Goal: Task Accomplishment & Management: Use online tool/utility

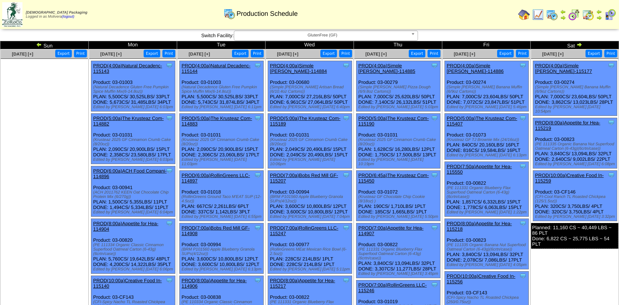
click at [581, 42] on img at bounding box center [579, 45] width 6 height 6
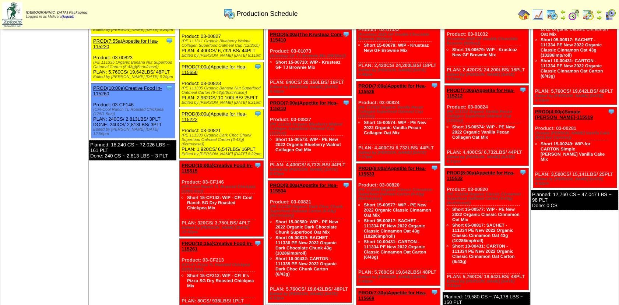
scroll to position [161, 0]
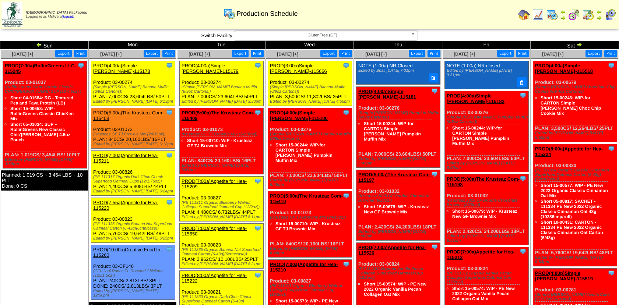
click at [38, 44] on img at bounding box center [39, 45] width 6 height 6
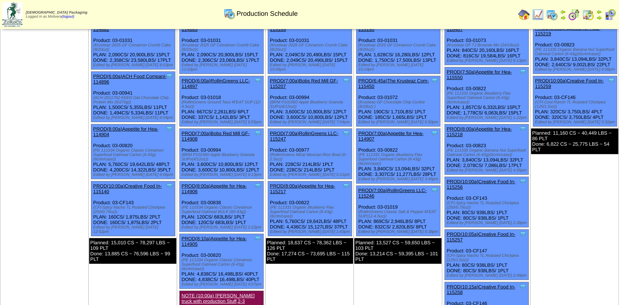
scroll to position [95, 0]
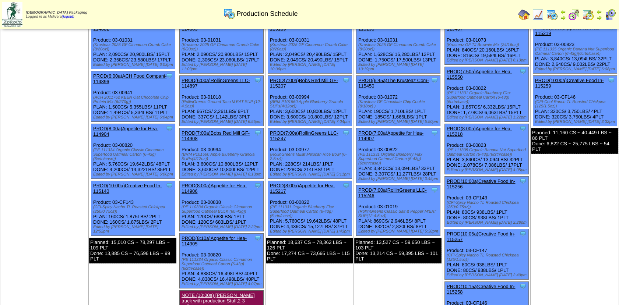
click at [306, 183] on link "PROD(8:00a)Appetite for Hea-115217" at bounding box center [302, 188] width 65 height 11
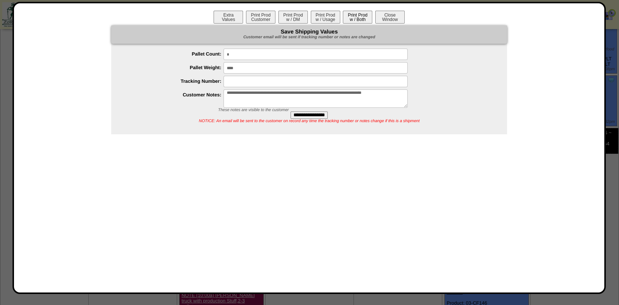
click at [349, 18] on button "Print Prod w / Both" at bounding box center [357, 17] width 29 height 13
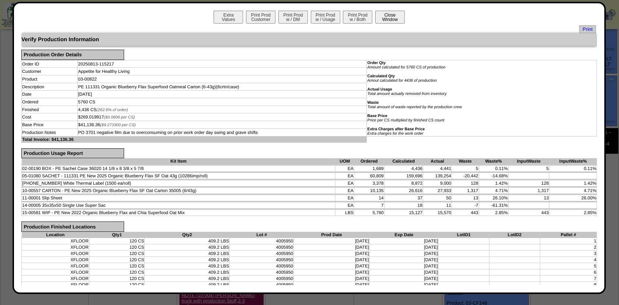
click at [386, 18] on button "Close Window" at bounding box center [389, 17] width 29 height 13
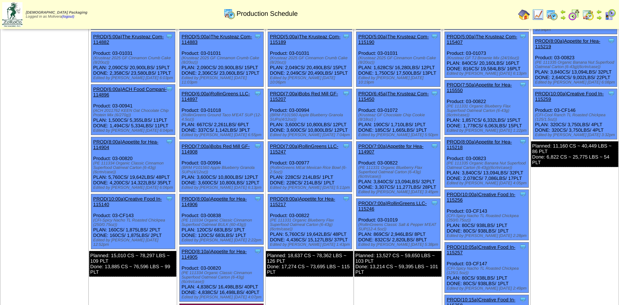
scroll to position [91, 0]
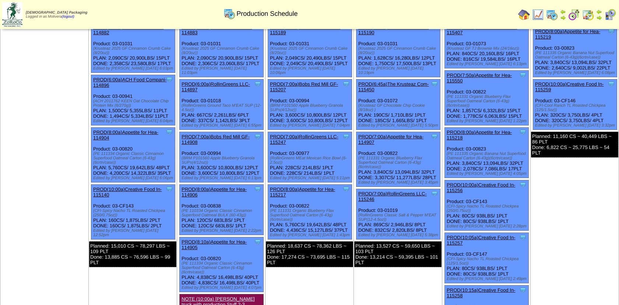
click at [389, 134] on link "PROD(7:00a)Appetite for Hea-114907" at bounding box center [390, 139] width 65 height 11
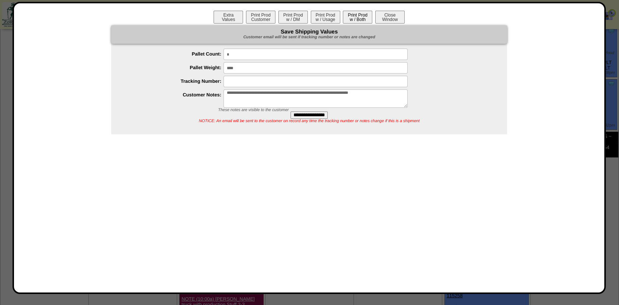
click at [354, 20] on button "Print Prod w / Both" at bounding box center [357, 17] width 29 height 13
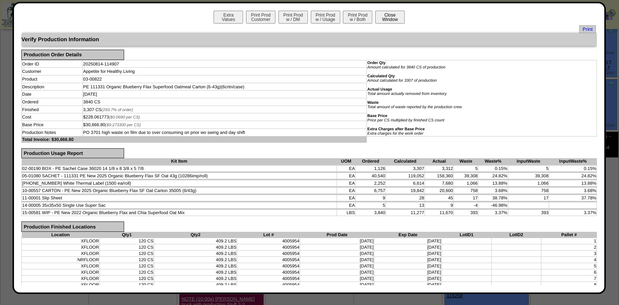
click at [383, 22] on button "Close Window" at bounding box center [389, 17] width 29 height 13
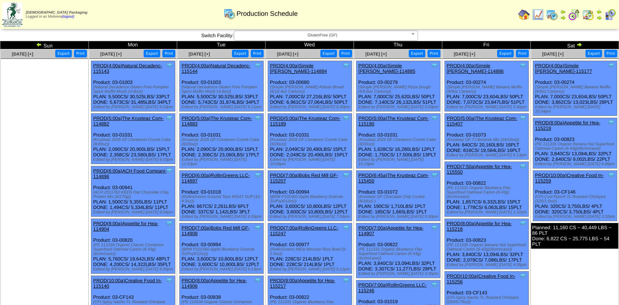
click at [38, 45] on img at bounding box center [39, 45] width 6 height 6
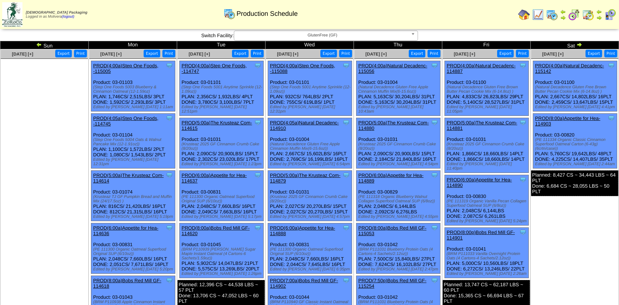
click at [579, 46] on img at bounding box center [579, 45] width 6 height 6
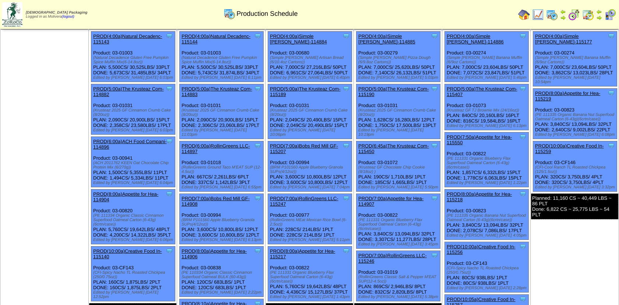
scroll to position [30, 0]
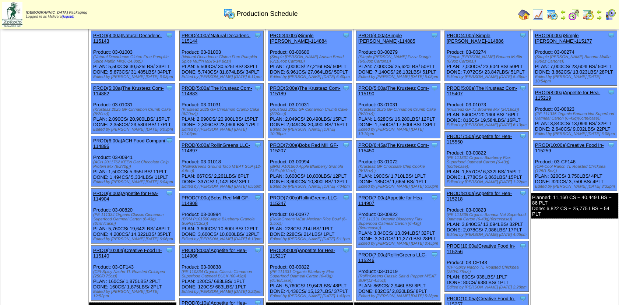
click at [129, 191] on link "PROD(8:00a)Appetite for Hea-114904" at bounding box center [125, 196] width 65 height 11
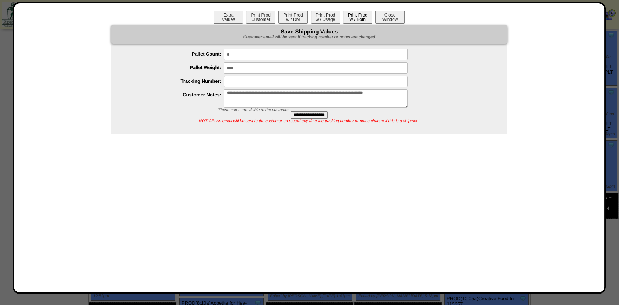
click at [354, 18] on button "Print Prod w / Both" at bounding box center [357, 17] width 29 height 13
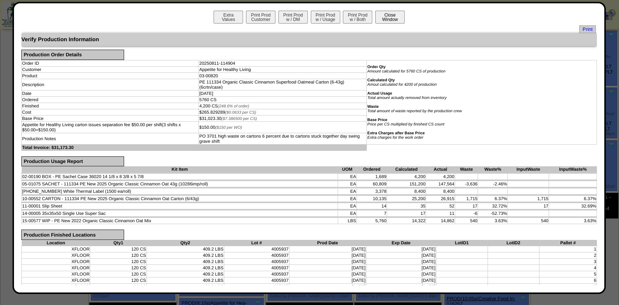
click at [387, 20] on button "Close Window" at bounding box center [389, 17] width 29 height 13
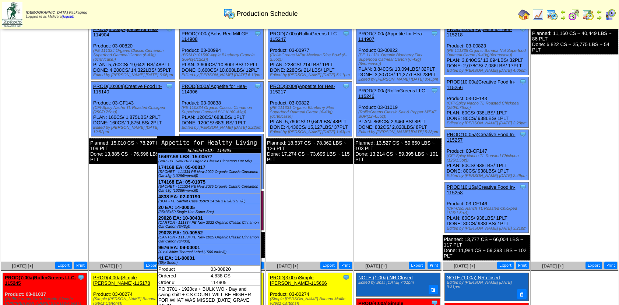
scroll to position [194, 0]
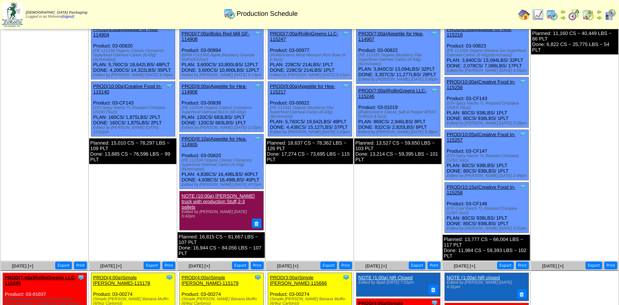
click at [216, 136] on link "PROD(8:10a)Appetite for Hea-114905" at bounding box center [213, 141] width 65 height 11
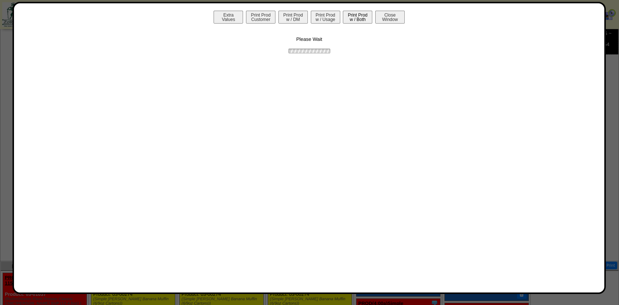
click at [362, 18] on button "Print Prod w / Both" at bounding box center [357, 17] width 29 height 13
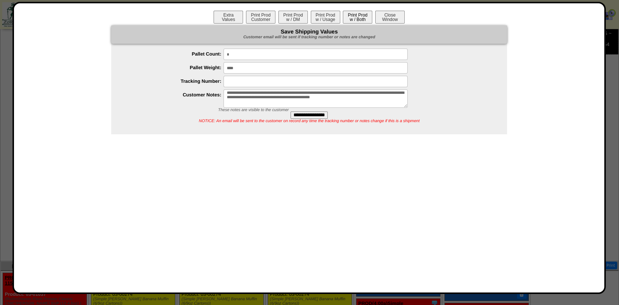
click at [362, 18] on button "Print Prod w / Both" at bounding box center [357, 17] width 29 height 13
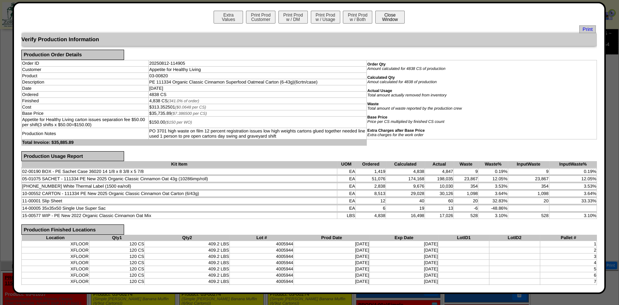
click at [395, 16] on button "Close Window" at bounding box center [389, 17] width 29 height 13
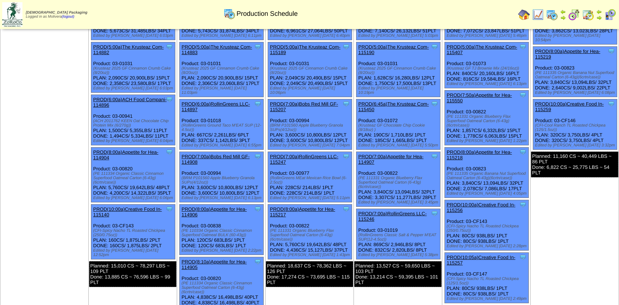
scroll to position [74, 0]
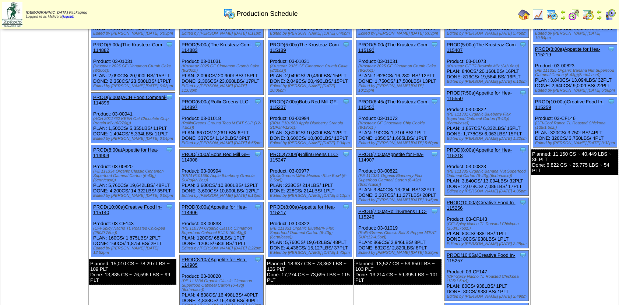
click at [316, 204] on link "PROD(8:00a)Appetite for Hea-115217" at bounding box center [302, 209] width 65 height 11
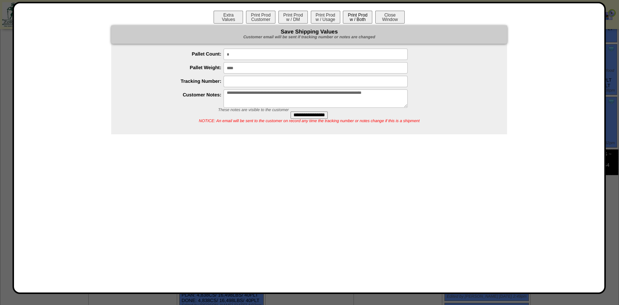
click at [362, 14] on button "Print Prod w / Both" at bounding box center [357, 17] width 29 height 13
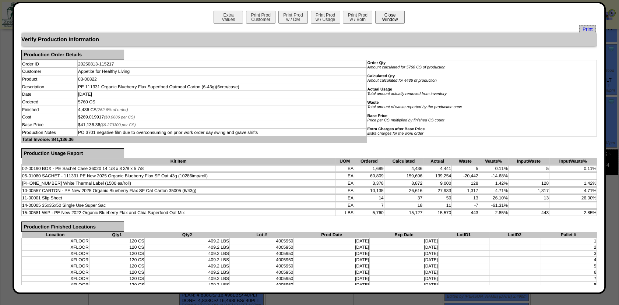
click at [395, 14] on button "Close Window" at bounding box center [389, 17] width 29 height 13
